Goal: Transaction & Acquisition: Purchase product/service

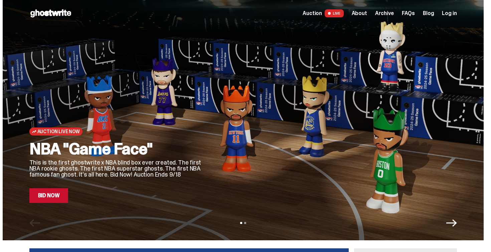
click at [53, 200] on link "Bid Now" at bounding box center [48, 195] width 39 height 15
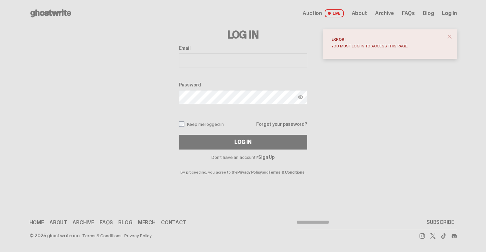
click at [263, 158] on link "Sign Up" at bounding box center [266, 157] width 16 height 6
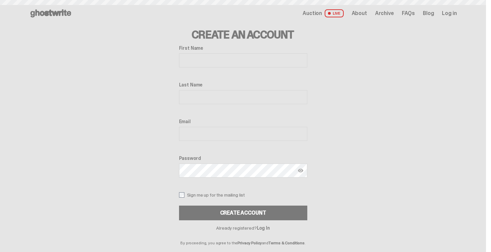
click at [205, 58] on input "First Name" at bounding box center [243, 60] width 128 height 14
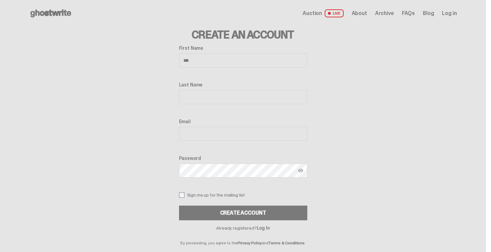
type input "***"
click at [192, 91] on input "Last Name" at bounding box center [243, 97] width 128 height 14
type input "***"
click at [205, 137] on input "Email" at bounding box center [243, 134] width 128 height 14
type input "**********"
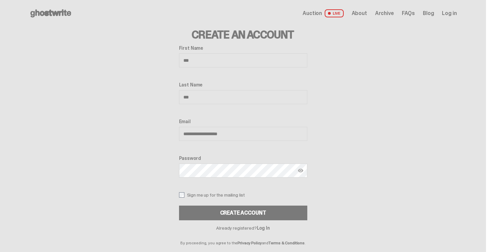
click at [303, 171] on img at bounding box center [300, 170] width 5 height 5
click at [183, 191] on div "**********" at bounding box center [243, 132] width 128 height 175
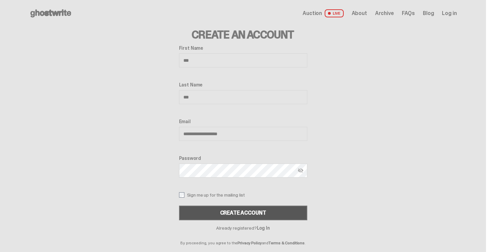
click at [192, 209] on button "Create Account" at bounding box center [243, 213] width 128 height 15
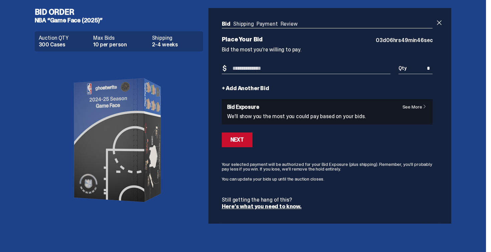
click at [431, 68] on input "*" at bounding box center [415, 68] width 34 height 11
click at [305, 114] on p "We’ll show you the most you could pay based on your bids." at bounding box center [327, 116] width 200 height 5
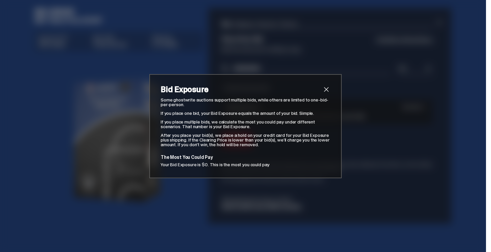
click at [328, 90] on span "close" at bounding box center [326, 89] width 8 height 8
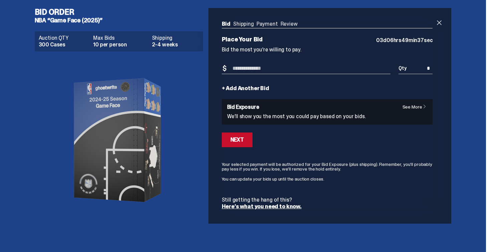
click at [270, 209] on link "Here’s what you need to know." at bounding box center [262, 206] width 80 height 7
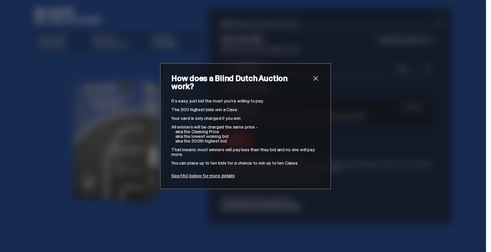
click at [319, 81] on span "close" at bounding box center [315, 78] width 8 height 8
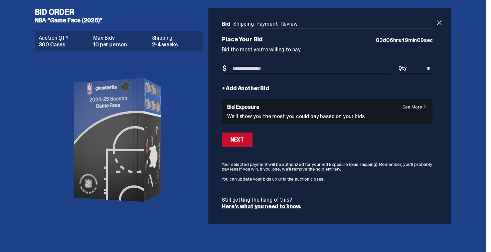
click at [264, 201] on p "Still getting the hang of this?" at bounding box center [327, 199] width 211 height 5
click at [263, 206] on link "Here’s what you need to know." at bounding box center [262, 206] width 80 height 7
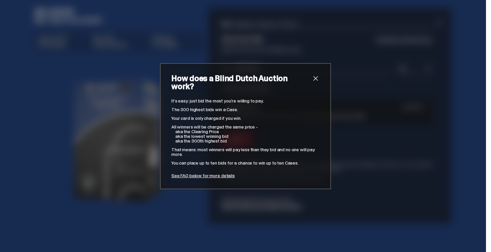
click at [313, 82] on span "close" at bounding box center [315, 78] width 8 height 8
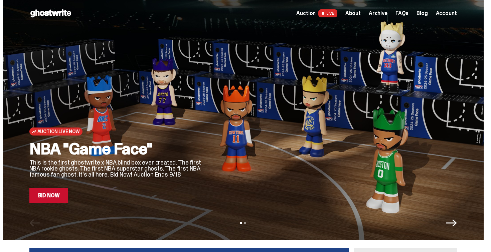
click at [56, 191] on link "Bid Now" at bounding box center [48, 195] width 39 height 15
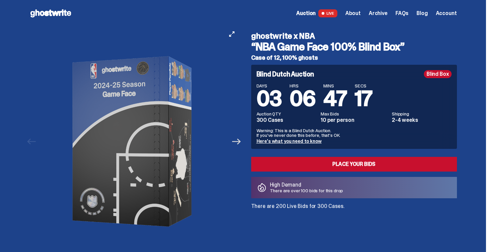
click at [237, 143] on icon "Next" at bounding box center [236, 141] width 9 height 9
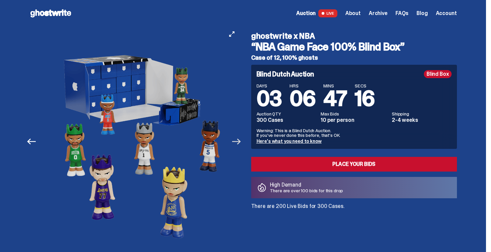
click at [237, 143] on icon "Next" at bounding box center [236, 141] width 9 height 9
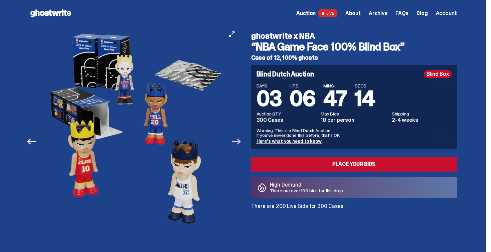
click at [237, 143] on icon "Next" at bounding box center [236, 141] width 9 height 9
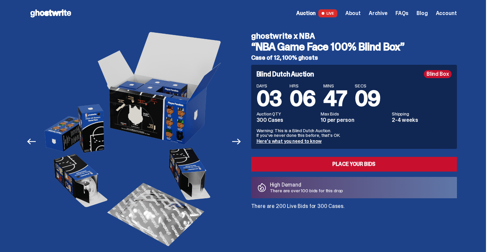
click at [290, 141] on link "Here's what you need to know" at bounding box center [288, 141] width 65 height 6
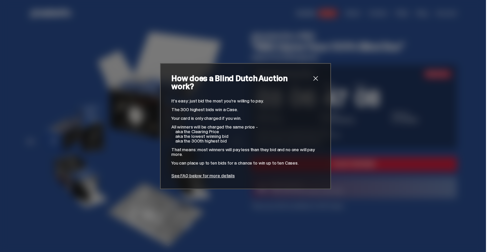
click at [317, 80] on span "close" at bounding box center [315, 78] width 8 height 8
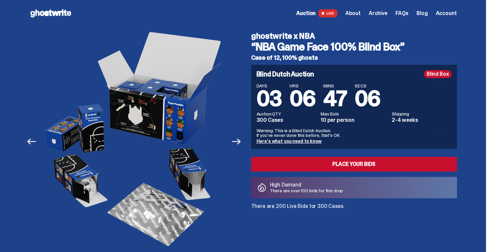
click at [305, 138] on link "Here's what you need to know" at bounding box center [288, 141] width 65 height 6
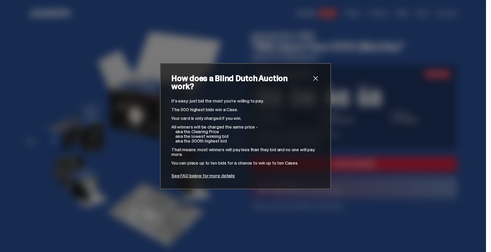
click at [206, 173] on link "See FAQ below for more details" at bounding box center [202, 176] width 63 height 6
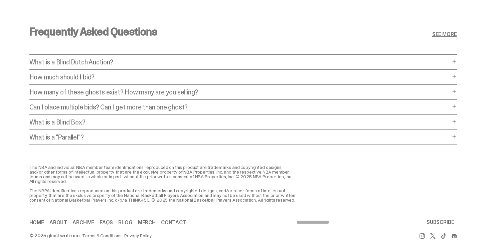
click at [115, 59] on p "What is a Blind Dutch Auction?" at bounding box center [239, 62] width 421 height 7
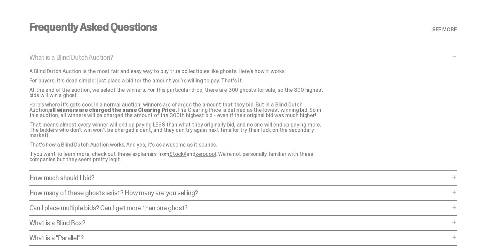
click at [115, 57] on p "What is a Blind Dutch Auction?" at bounding box center [239, 57] width 421 height 7
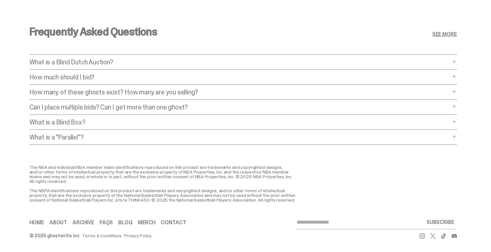
click at [111, 74] on p "How much should I bid?" at bounding box center [239, 77] width 421 height 7
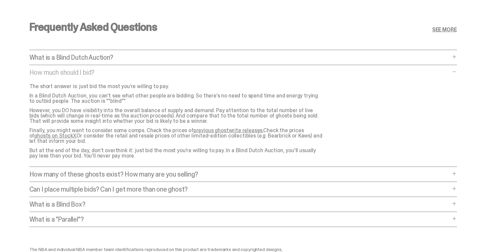
click at [76, 132] on link "ghosts on StockX." at bounding box center [55, 135] width 42 height 7
click at [183, 169] on div "Frequently Asked Questions SEE MORE What is a Blind Dutch Auction? What is a Bl…" at bounding box center [242, 126] width 427 height 241
click at [457, 173] on span at bounding box center [453, 173] width 5 height 5
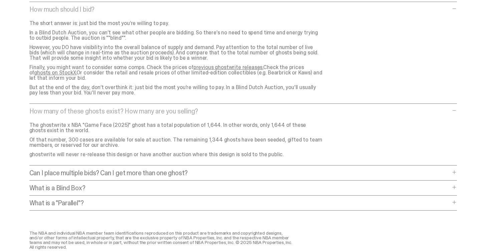
scroll to position [2725, 0]
click at [461, 171] on div "Frequently Asked Questions SEE MORE What is a Blind Dutch Auction? What is a Bl…" at bounding box center [243, 86] width 486 height 288
click at [457, 172] on span at bounding box center [453, 171] width 5 height 5
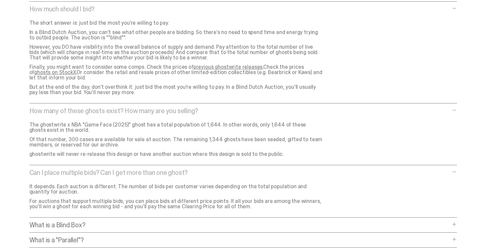
click at [456, 172] on span at bounding box center [453, 171] width 5 height 5
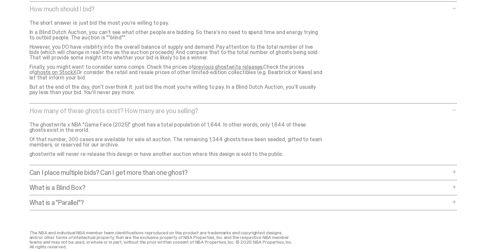
click at [453, 202] on div "What is a "Parallel"? What is a "Parallel"? A “Parallel” ghost is an extra-rare…" at bounding box center [242, 204] width 427 height 11
click at [456, 203] on span at bounding box center [453, 201] width 5 height 5
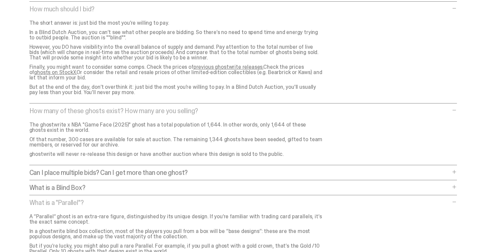
click at [456, 203] on span at bounding box center [453, 201] width 5 height 5
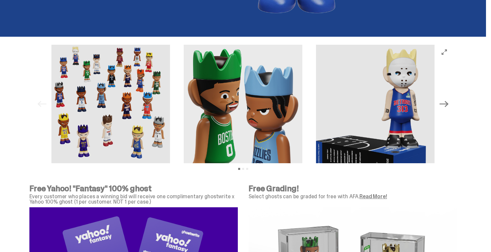
scroll to position [2070, 0]
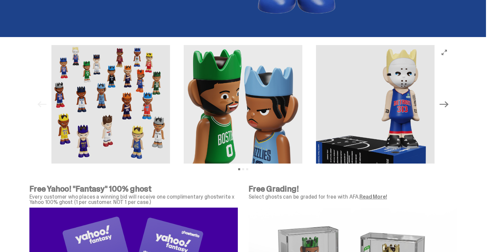
click at [448, 104] on icon "Next" at bounding box center [443, 104] width 9 height 6
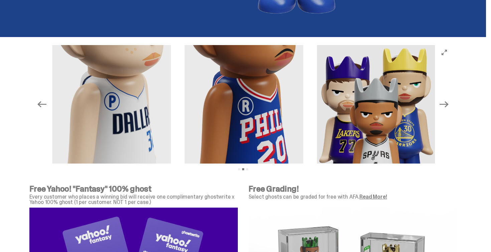
click at [448, 104] on icon "Next" at bounding box center [443, 104] width 9 height 6
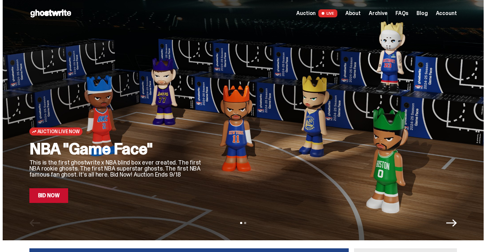
click at [61, 200] on link "Bid Now" at bounding box center [48, 195] width 39 height 15
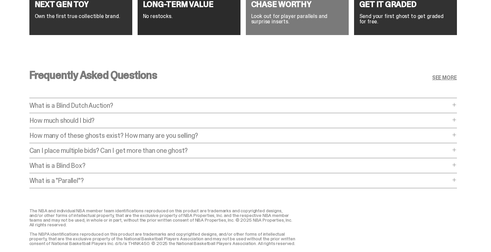
scroll to position [2655, 0]
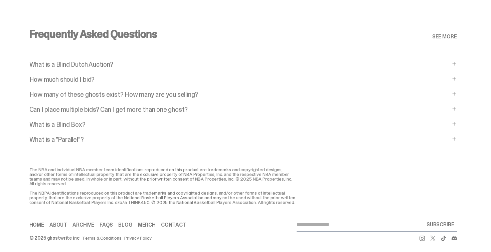
click at [94, 82] on p "How much should I bid?" at bounding box center [239, 79] width 421 height 7
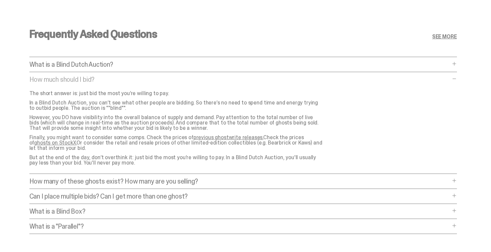
click at [38, 146] on p "Finally, you might want to consider some comps. Check the prices of previous gh…" at bounding box center [176, 143] width 294 height 16
click at [39, 142] on link "ghosts on StockX." at bounding box center [55, 142] width 42 height 7
